Goal: Task Accomplishment & Management: Manage account settings

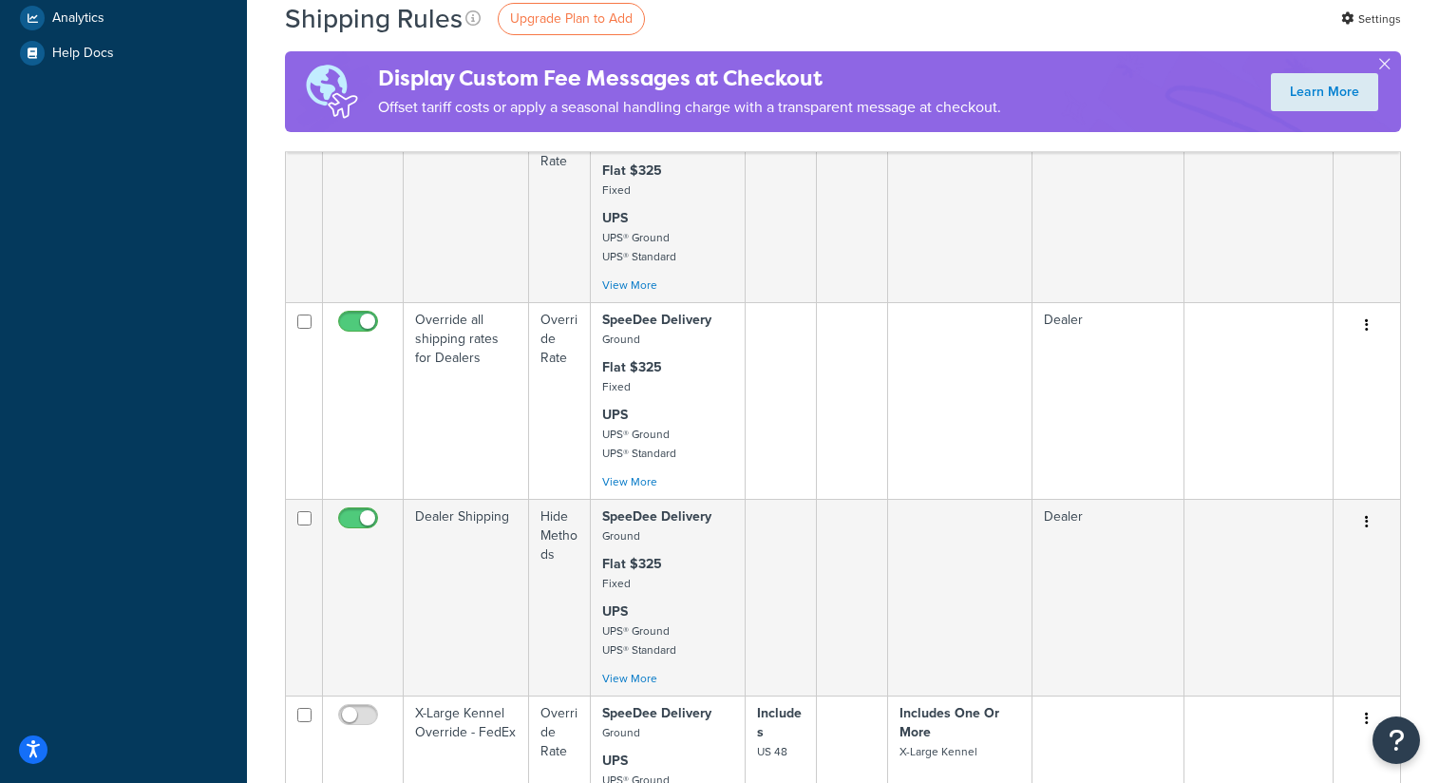
scroll to position [1832, 0]
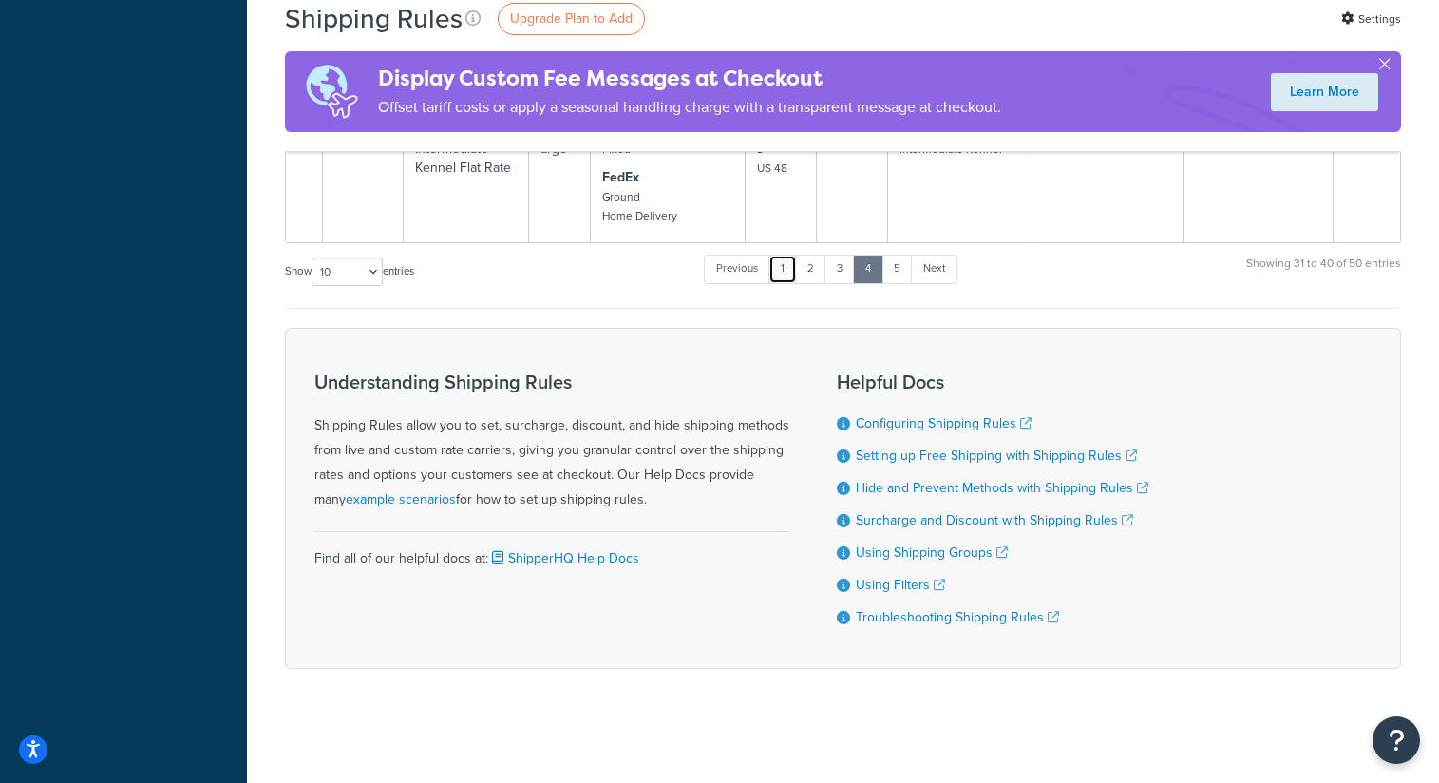
click at [787, 255] on link "1" at bounding box center [782, 269] width 28 height 28
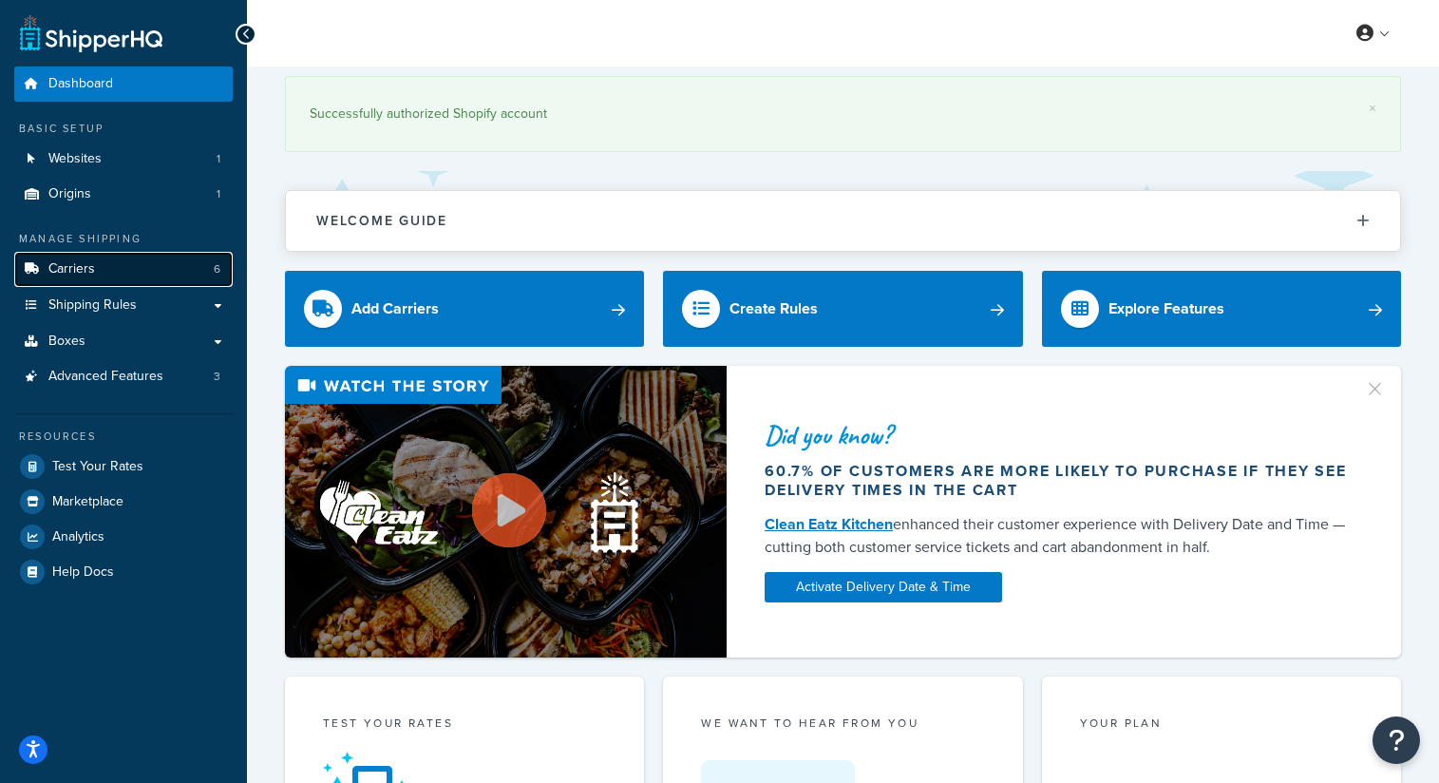
click at [128, 277] on link "Carriers 6" at bounding box center [123, 269] width 218 height 35
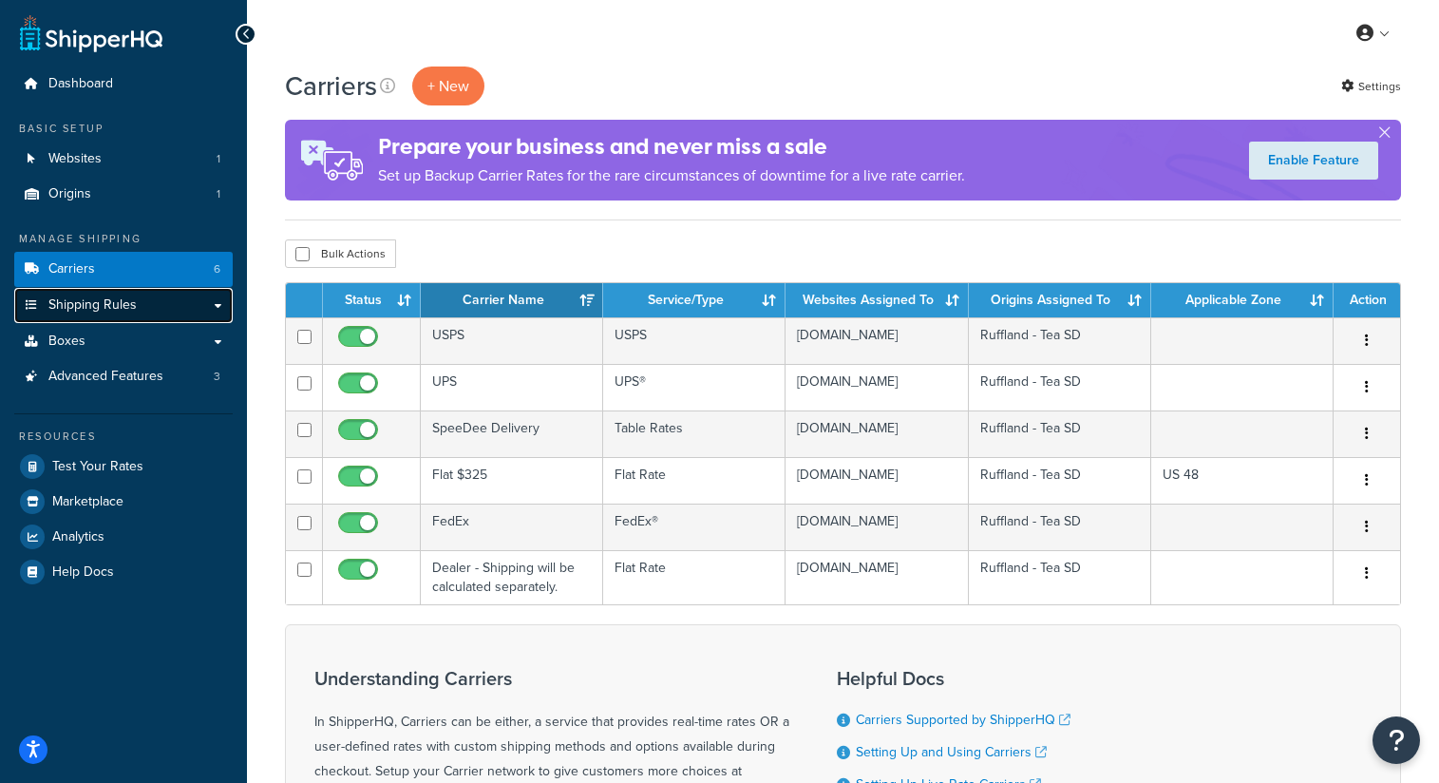
click at [146, 301] on link "Shipping Rules" at bounding box center [123, 305] width 218 height 35
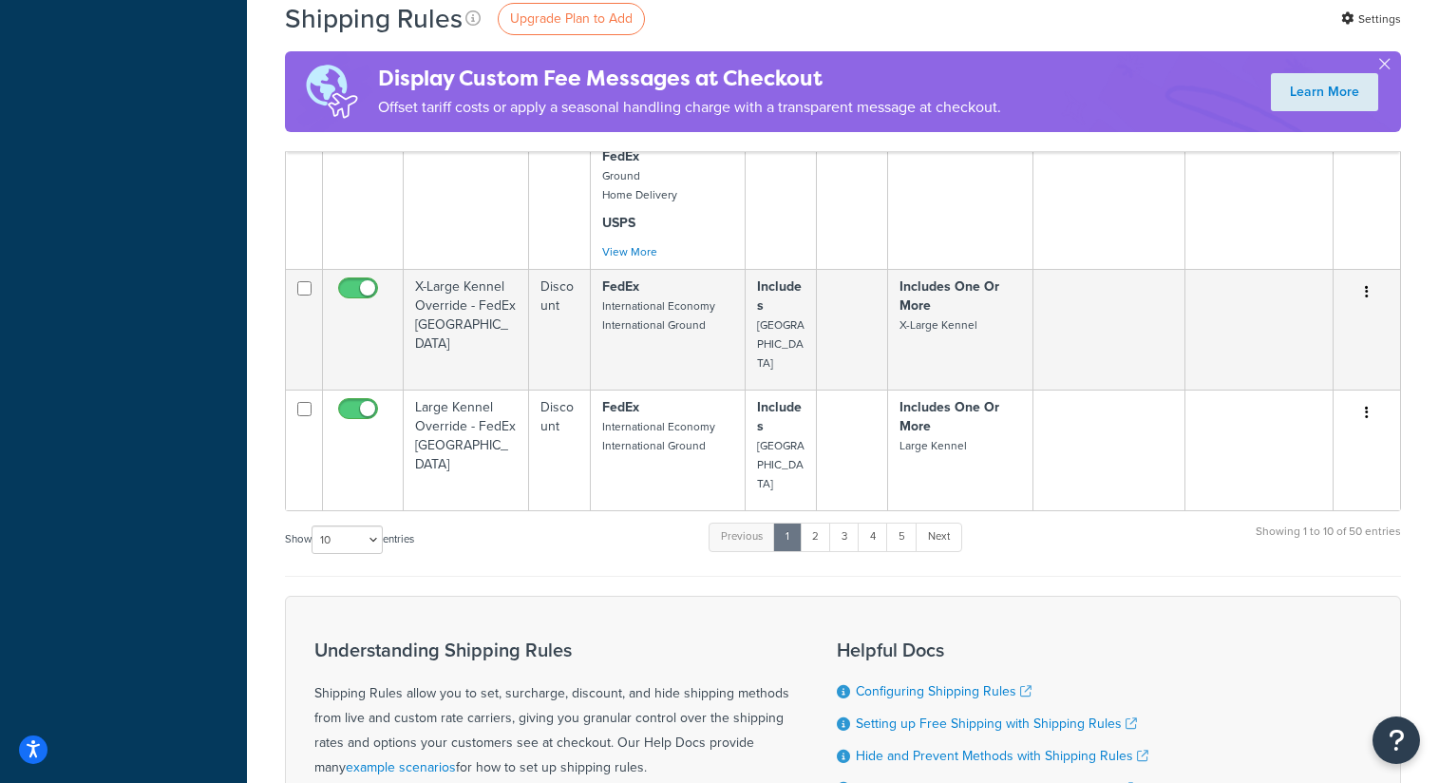
scroll to position [1119, 0]
click at [825, 524] on link "2" at bounding box center [815, 538] width 31 height 28
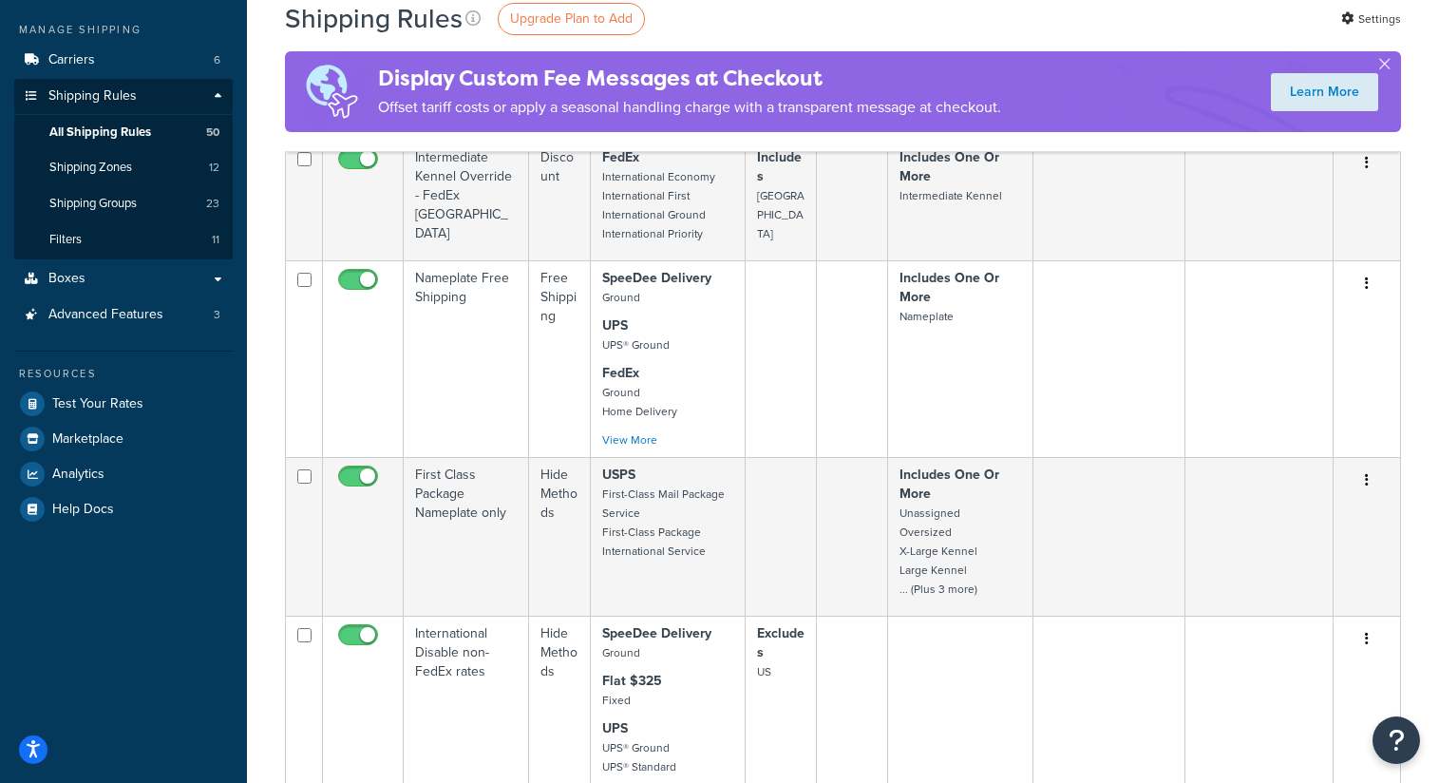
scroll to position [0, 0]
